Goal: Communication & Community: Participate in discussion

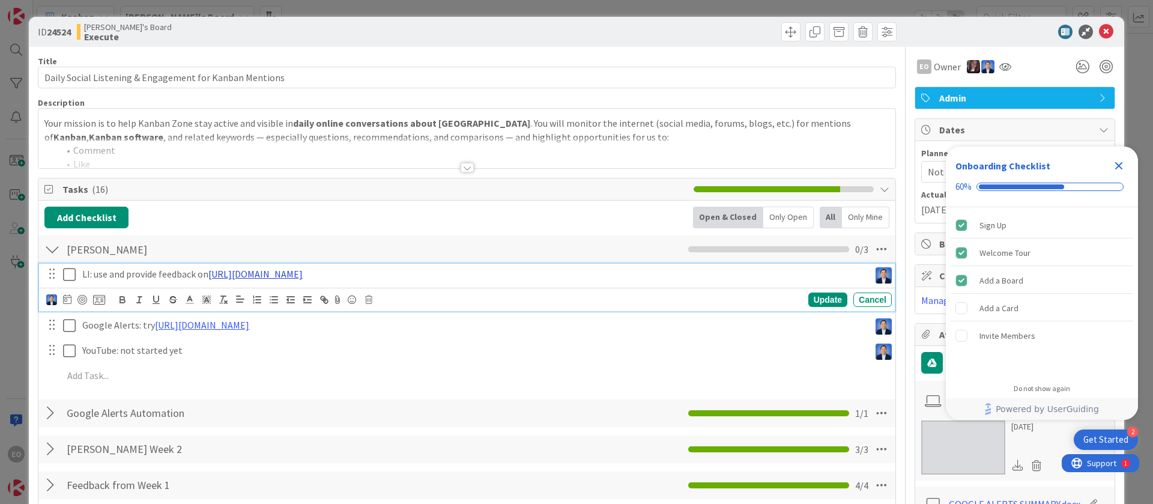
click at [303, 275] on link "[URL][DOMAIN_NAME]" at bounding box center [255, 274] width 94 height 12
drag, startPoint x: 745, startPoint y: 273, endPoint x: 208, endPoint y: 278, distance: 537.3
click at [209, 281] on div "LI: use and provide feedback on [URL][DOMAIN_NAME]" at bounding box center [473, 274] width 792 height 21
click at [225, 274] on p "LI: use and provide feedback on" at bounding box center [473, 274] width 782 height 14
click at [816, 296] on div "Update" at bounding box center [827, 299] width 39 height 14
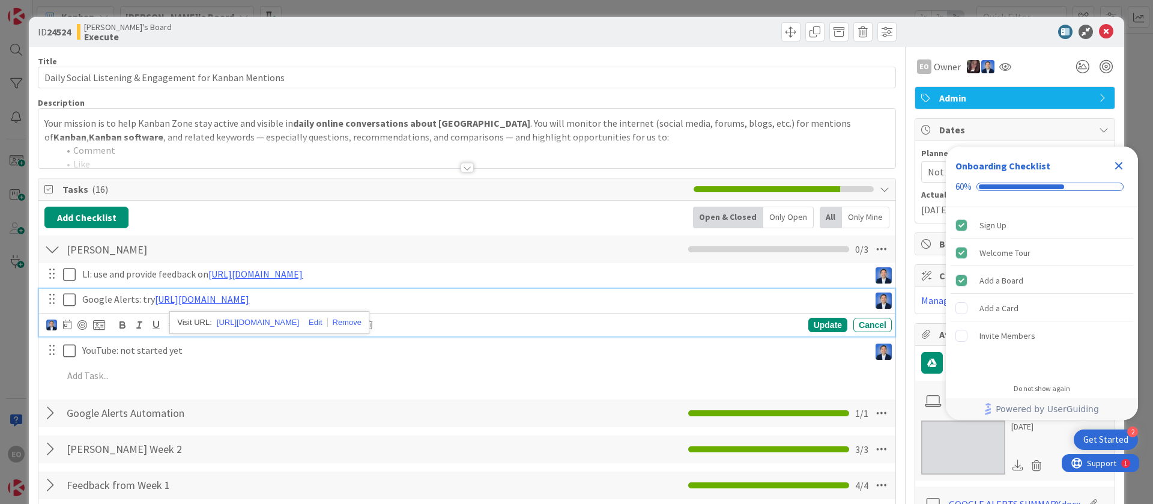
drag, startPoint x: 249, startPoint y: 302, endPoint x: 570, endPoint y: 300, distance: 321.2
click at [570, 300] on p "Google Alerts: try [URL][DOMAIN_NAME]" at bounding box center [473, 299] width 782 height 14
drag, startPoint x: 372, startPoint y: 296, endPoint x: 366, endPoint y: 294, distance: 6.8
click at [490, 298] on p "Google Alerts: try [URL][DOMAIN_NAME]" at bounding box center [473, 299] width 782 height 14
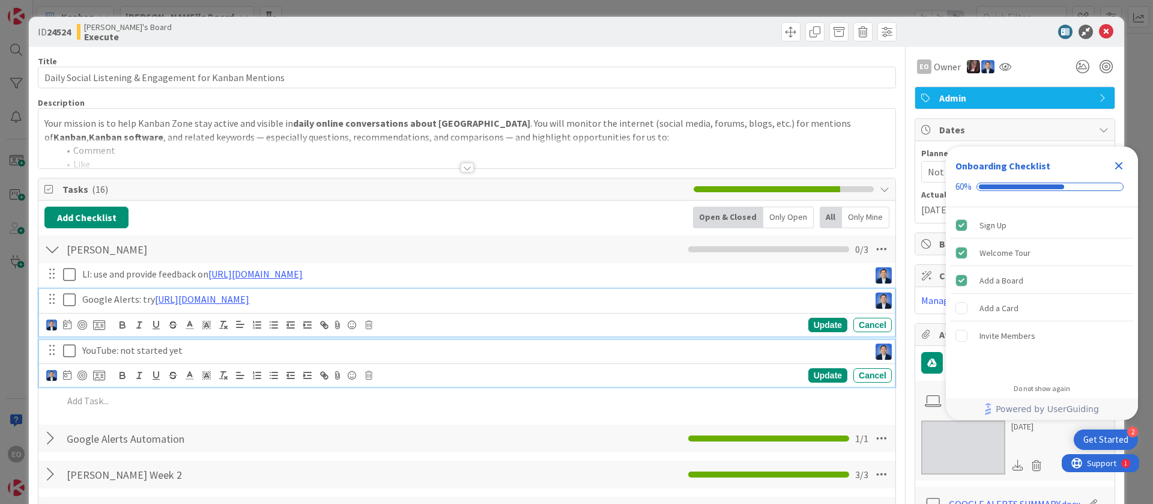
click at [454, 350] on p "YouTube: not started yet" at bounding box center [473, 350] width 782 height 14
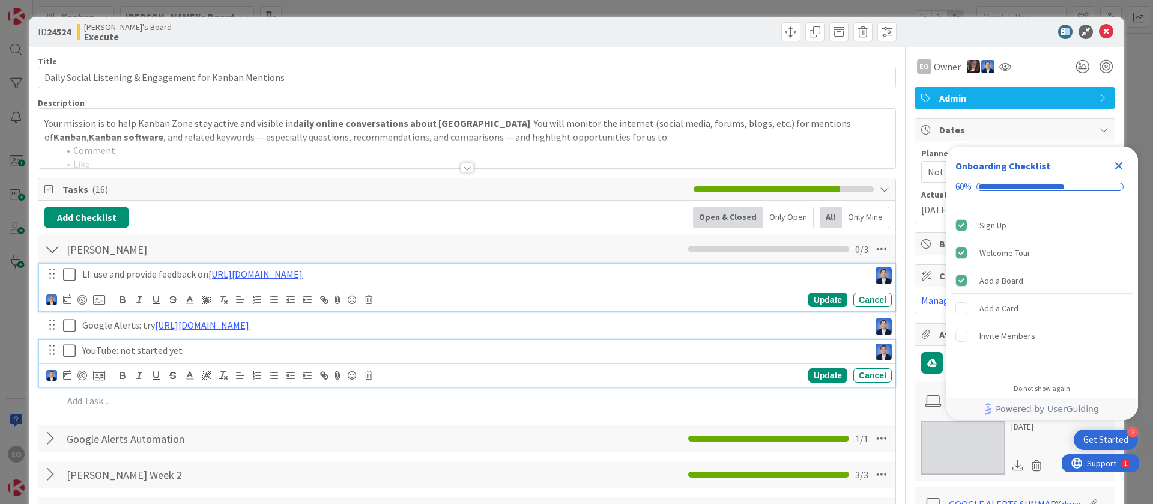
drag, startPoint x: 678, startPoint y: 279, endPoint x: 213, endPoint y: 287, distance: 464.7
click at [213, 287] on div "LI: use and provide feedback on [URL][DOMAIN_NAME] [URL][DOMAIN_NAME] Update Ca…" at bounding box center [466, 287] width 855 height 47
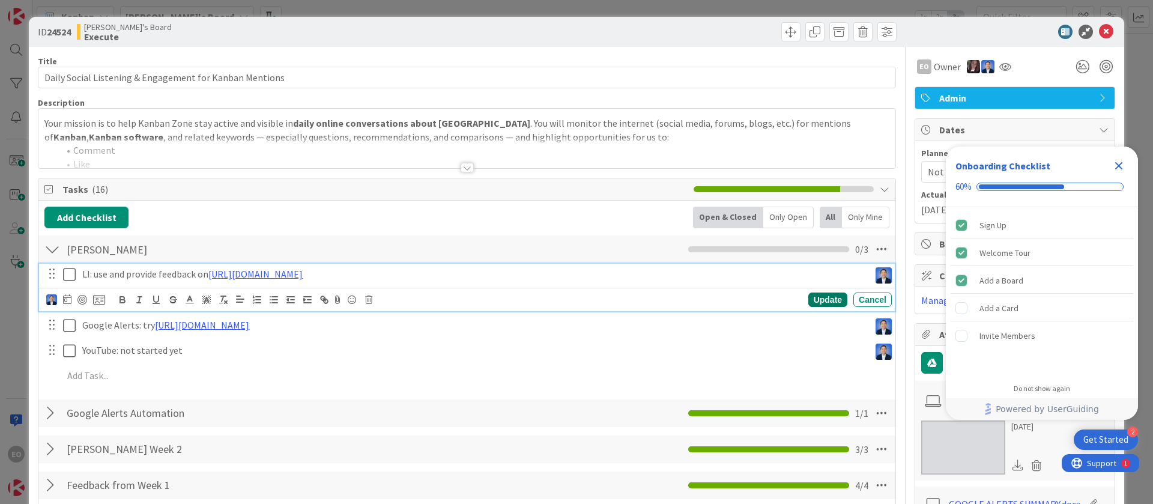
click at [808, 300] on div "Update" at bounding box center [827, 299] width 39 height 14
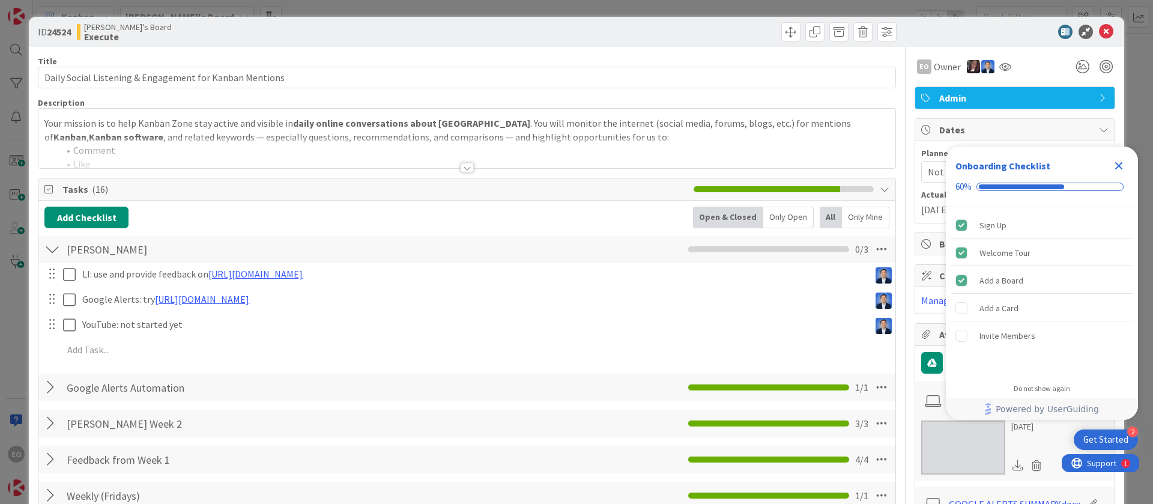
click at [421, 223] on div "Add Checklist Open & Closed Only Open All Only Mine" at bounding box center [466, 217] width 845 height 22
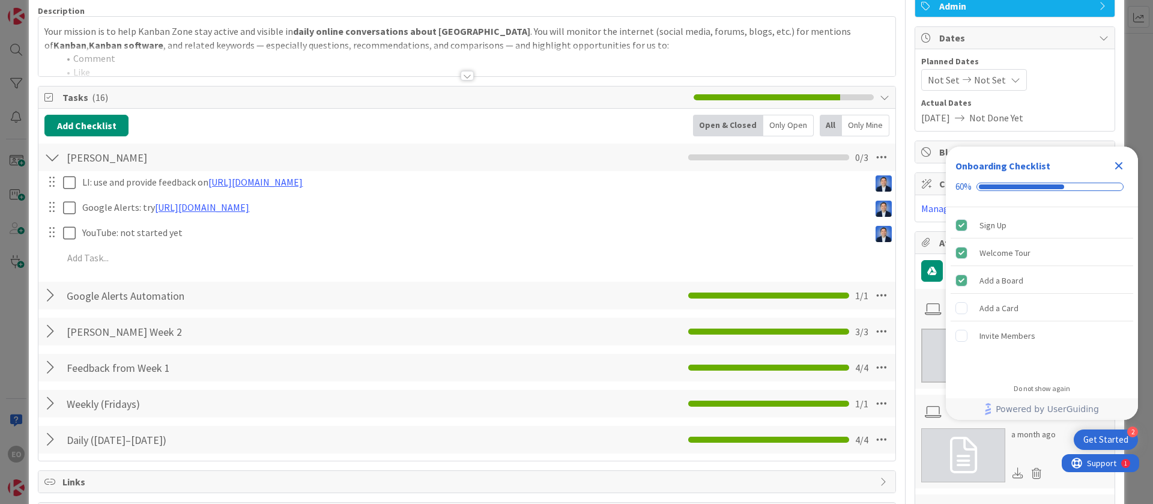
scroll to position [90, 0]
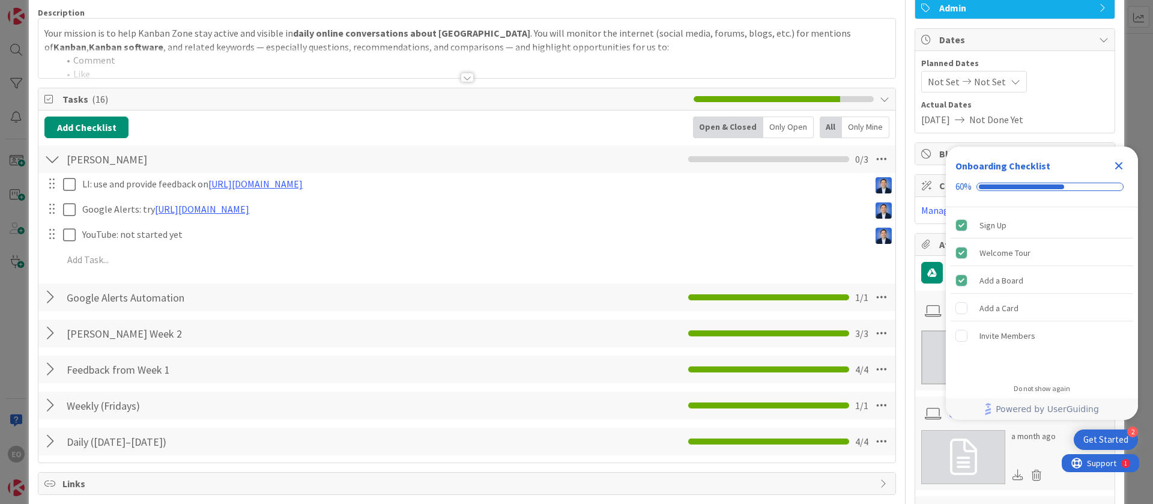
click at [282, 134] on div "Add Checklist Open & Closed Only Open All Only Mine" at bounding box center [466, 127] width 845 height 22
click at [1120, 164] on icon "Close Checklist" at bounding box center [1119, 166] width 8 height 8
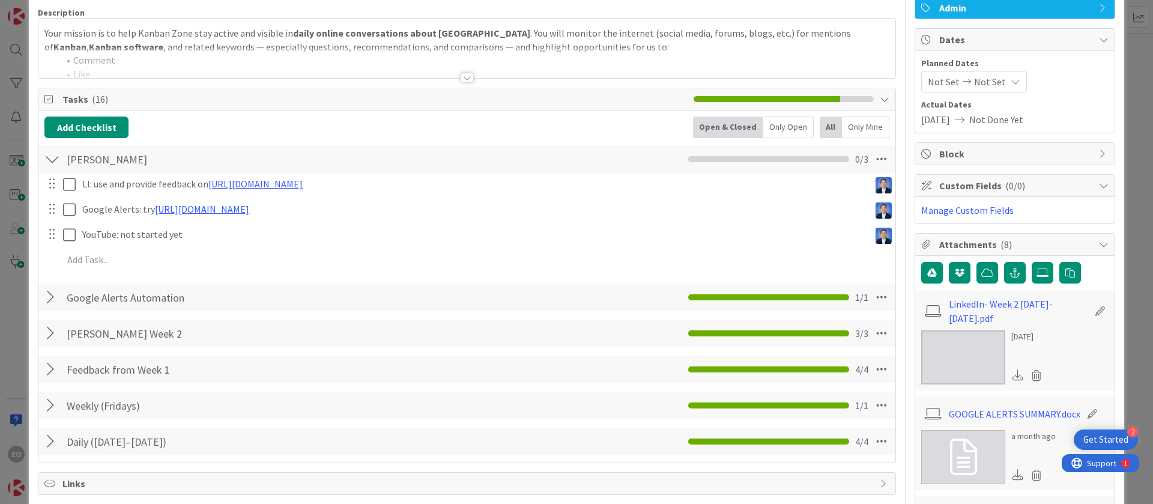
scroll to position [0, 0]
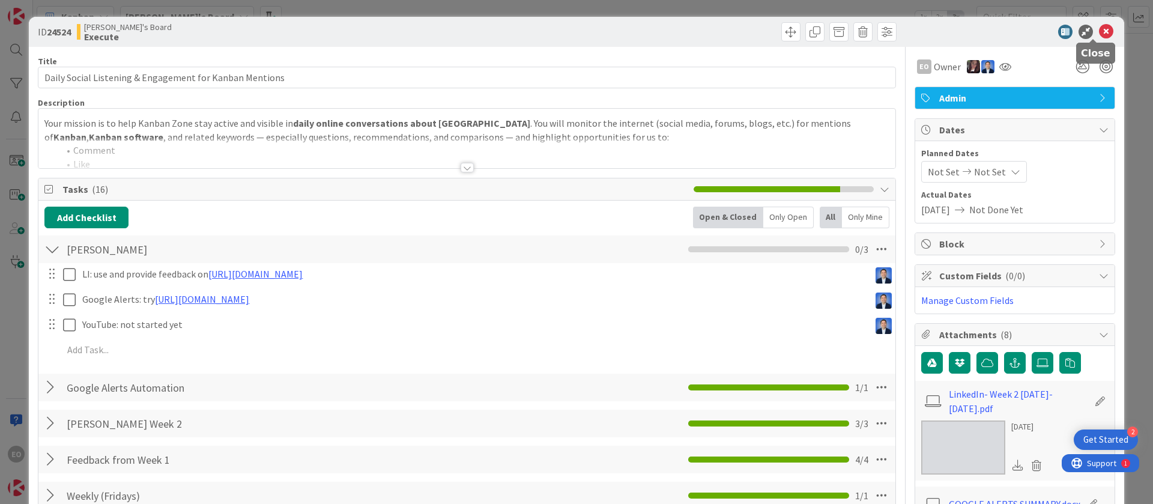
click at [1099, 32] on icon at bounding box center [1106, 32] width 14 height 14
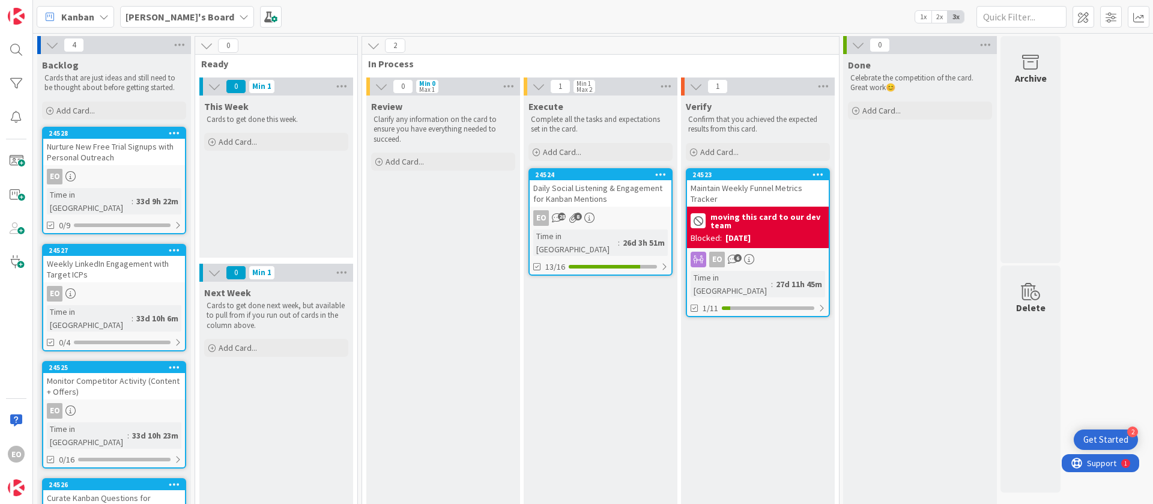
click at [612, 216] on div "EO 28 8" at bounding box center [600, 218] width 142 height 16
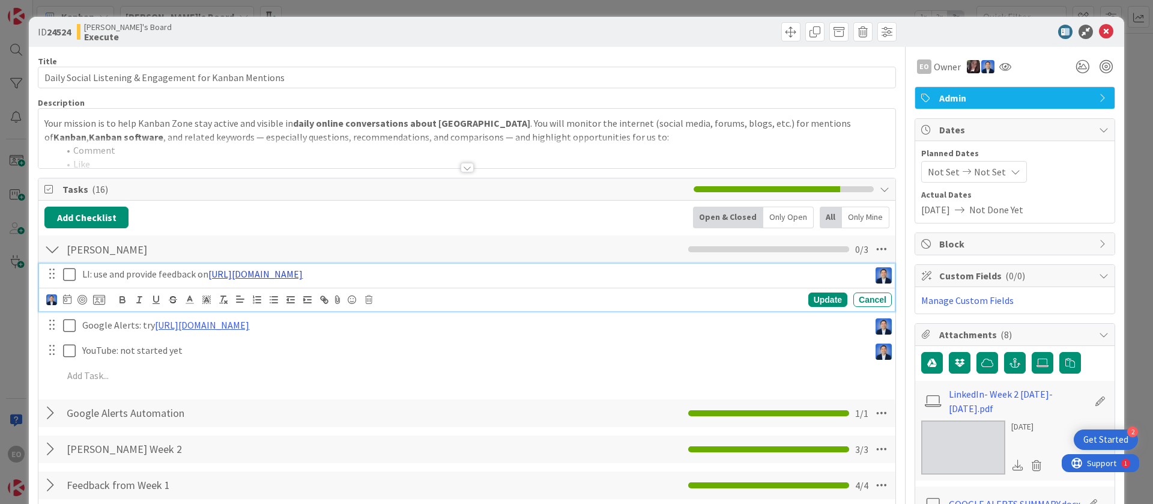
click at [303, 271] on link "[URL][DOMAIN_NAME]" at bounding box center [255, 274] width 94 height 12
click at [431, 298] on link "[URL][DOMAIN_NAME]" at bounding box center [406, 297] width 82 height 16
click at [818, 295] on div "Update" at bounding box center [827, 299] width 39 height 14
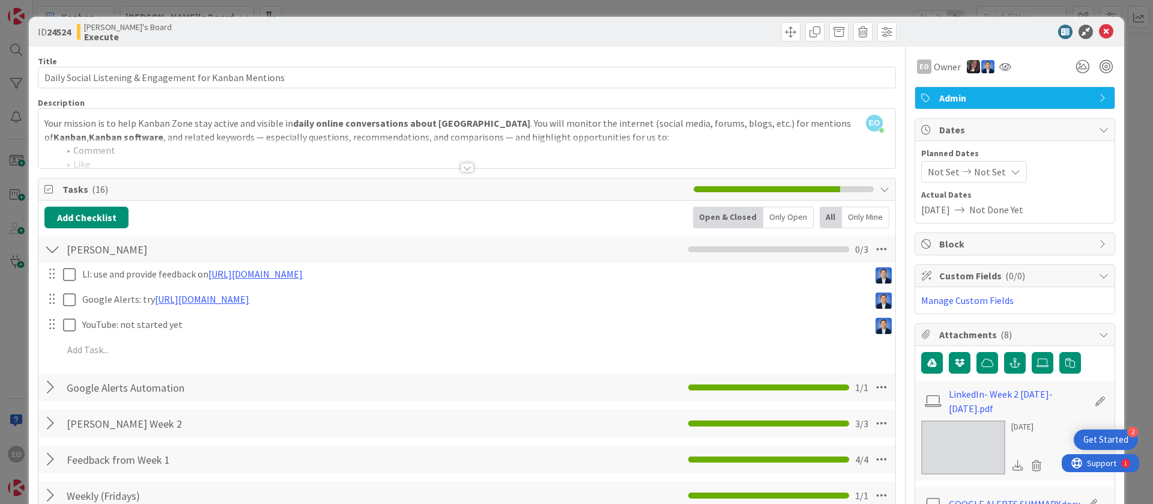
click at [400, 225] on div "Add Checklist Open & Closed Only Open All Only Mine" at bounding box center [466, 217] width 845 height 22
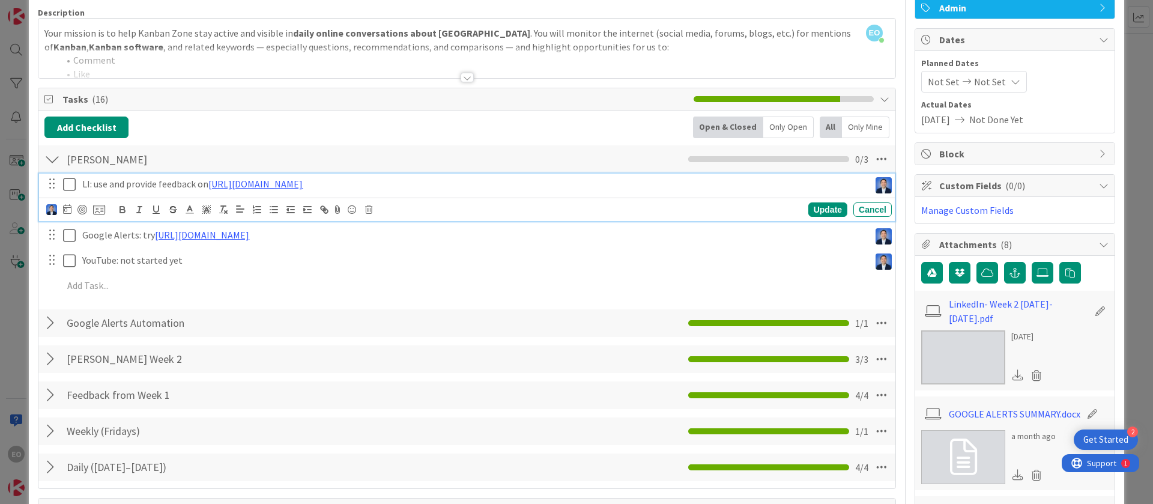
click at [68, 186] on icon at bounding box center [69, 184] width 13 height 14
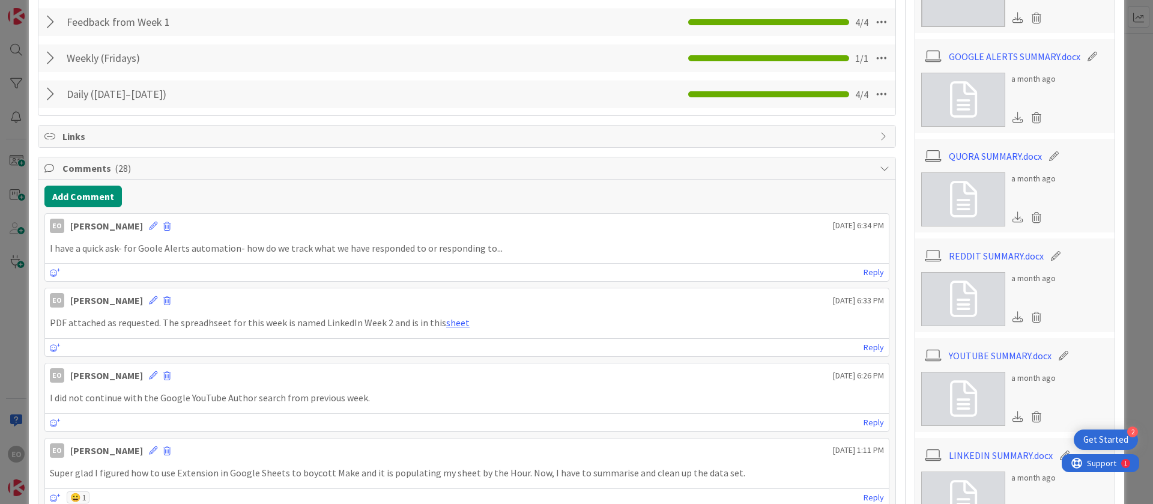
scroll to position [450, 0]
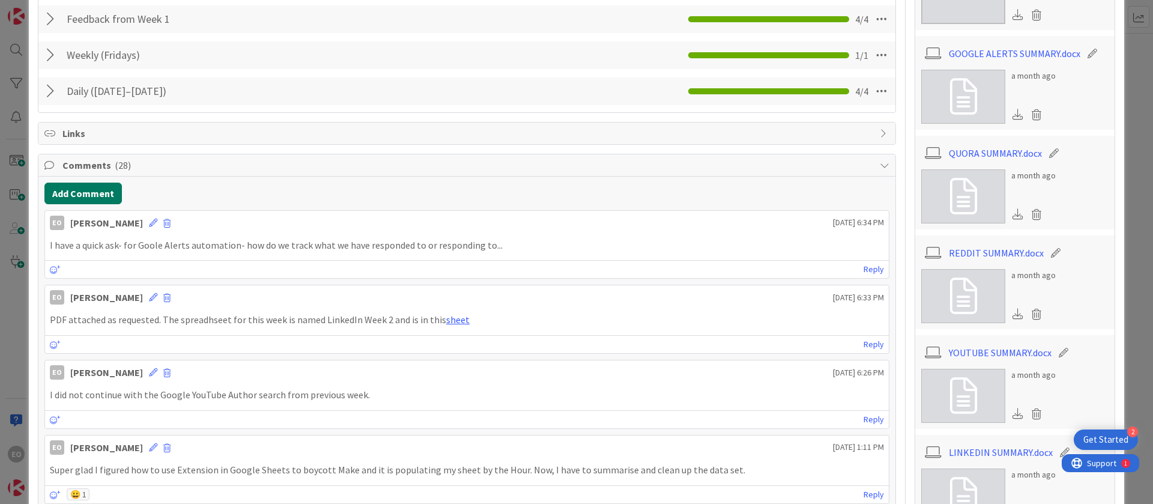
click at [84, 192] on button "Add Comment" at bounding box center [82, 193] width 77 height 22
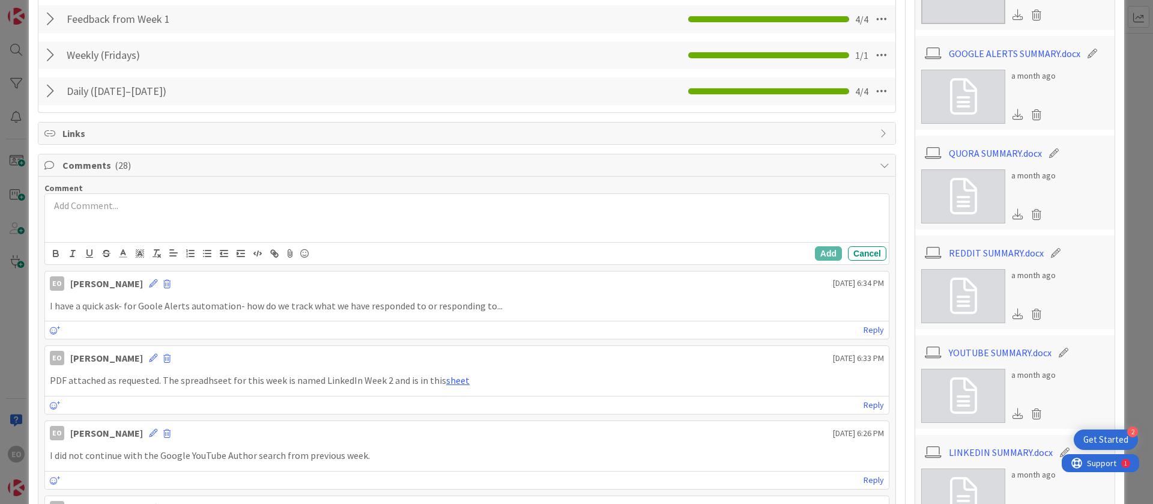
click at [79, 208] on p at bounding box center [467, 206] width 834 height 14
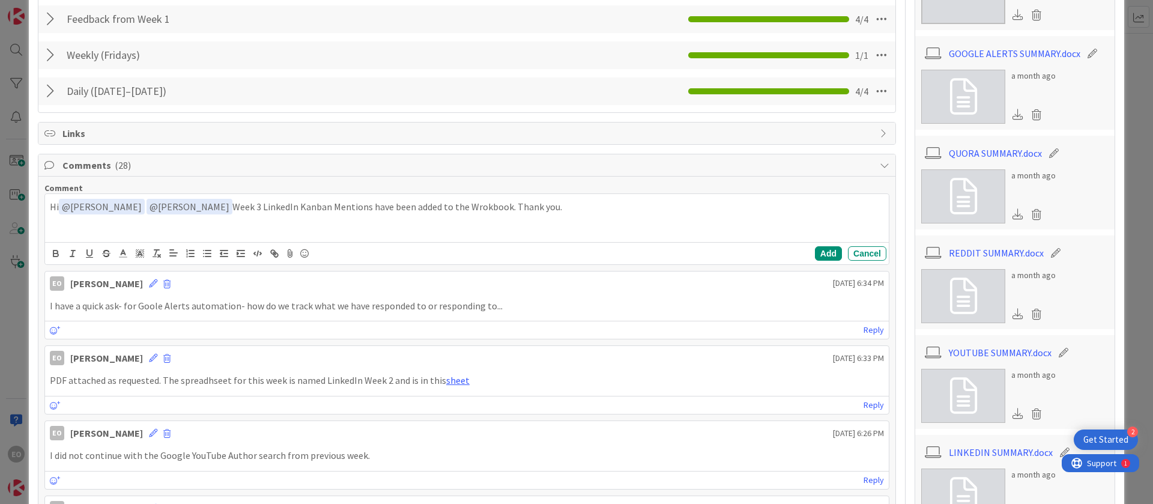
click at [522, 206] on p "Hi ﻿ @ [PERSON_NAME] ﻿ ﻿ @ [PERSON_NAME] ﻿ Week 3 LinkedIn Kanban Mentions have…" at bounding box center [467, 207] width 834 height 16
click at [301, 249] on icon at bounding box center [304, 253] width 14 height 17
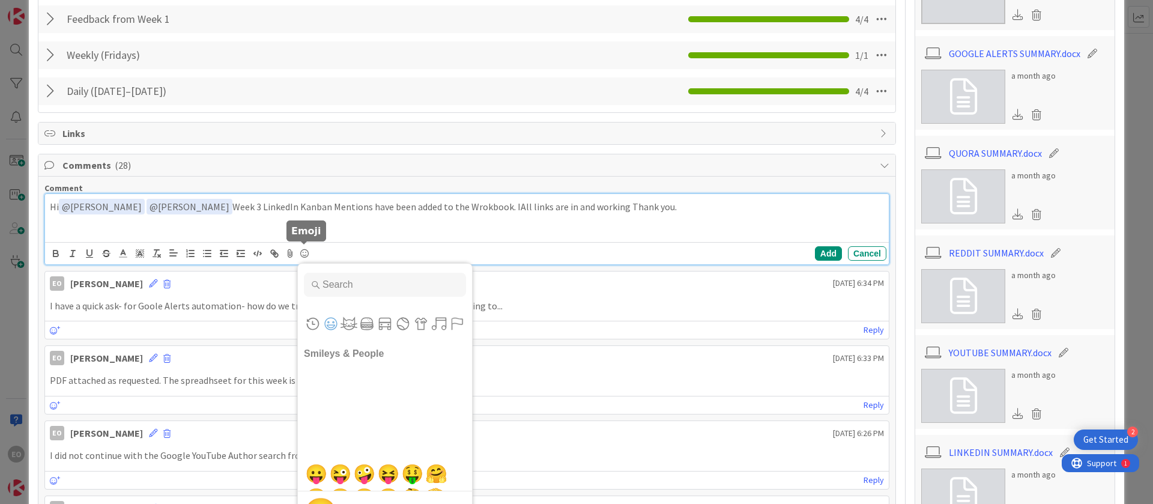
scroll to position [180, 0]
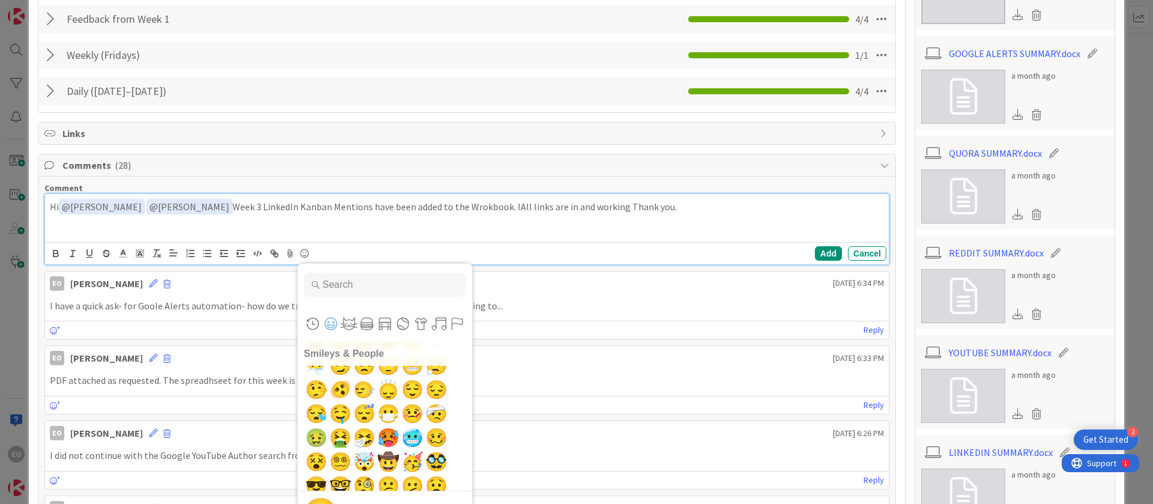
click at [633, 206] on p "Hi ﻿ @ [PERSON_NAME] ﻿ ﻿ @ [PERSON_NAME] ﻿ Week 3 LinkedIn Kanban Mentions have…" at bounding box center [467, 207] width 834 height 16
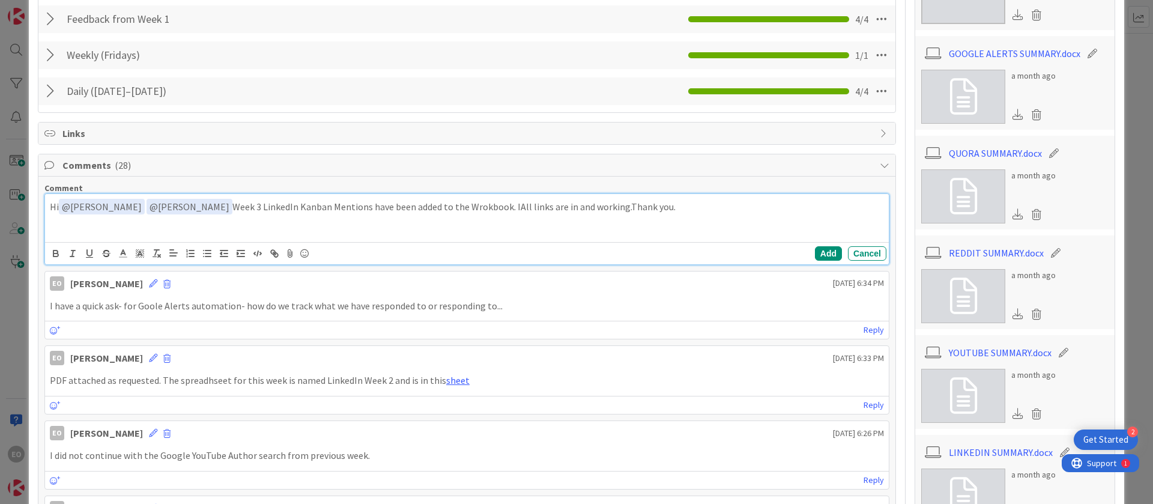
click at [525, 205] on p "Hi ﻿ @ [PERSON_NAME] ﻿ ﻿ @ [PERSON_NAME] ﻿ Week 3 LinkedIn Kanban Mentions have…" at bounding box center [467, 207] width 834 height 16
click at [633, 211] on p "Hi ﻿ @ [PERSON_NAME] ﻿ ﻿ @ [PERSON_NAME] ﻿ Week 3 LinkedIn Kanban Mentions have…" at bounding box center [467, 207] width 834 height 16
click at [815, 251] on button "Add" at bounding box center [828, 253] width 27 height 14
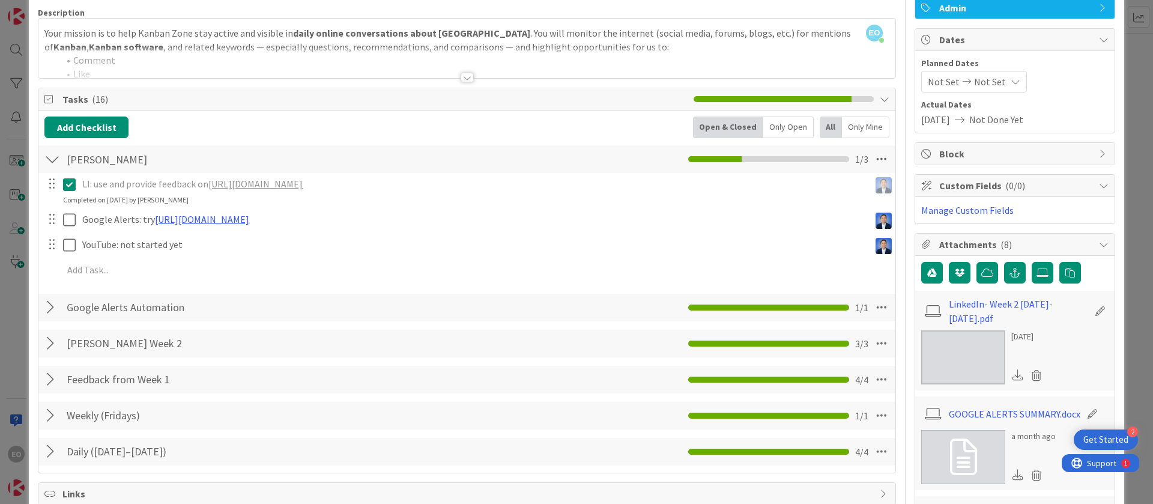
scroll to position [0, 0]
